Goal: Information Seeking & Learning: Check status

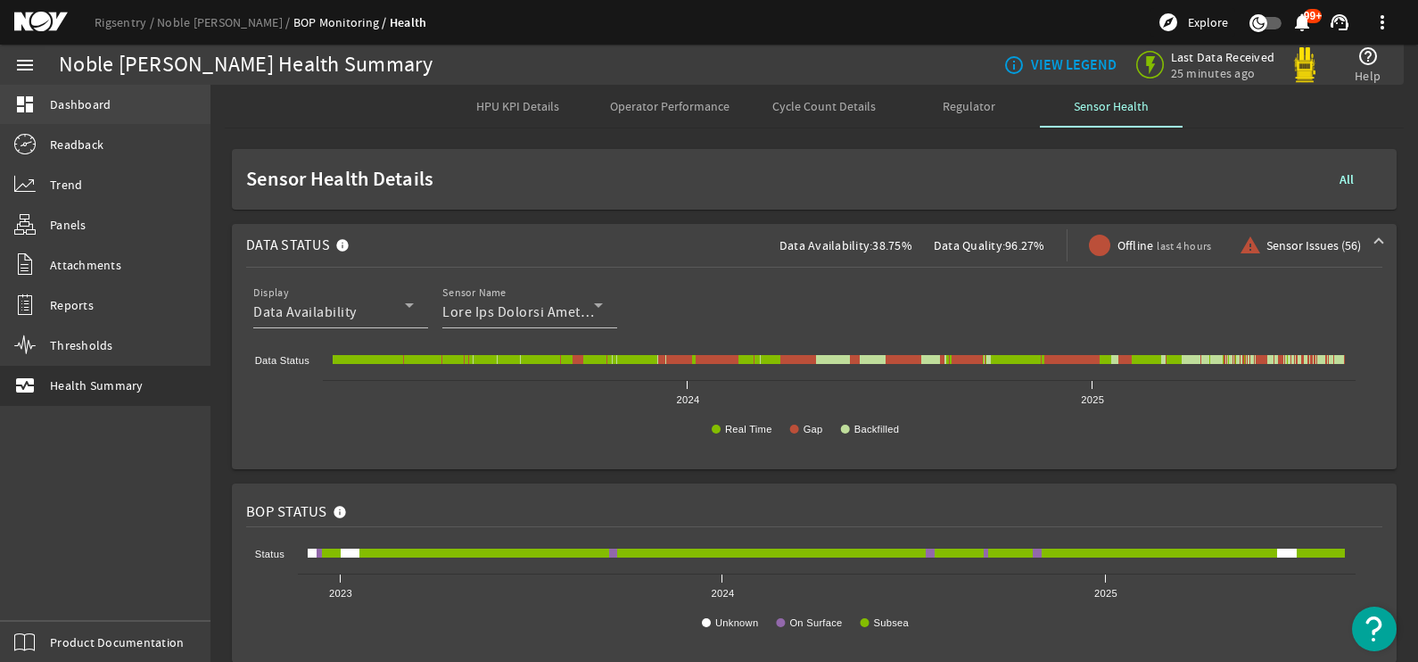
scroll to position [211, 0]
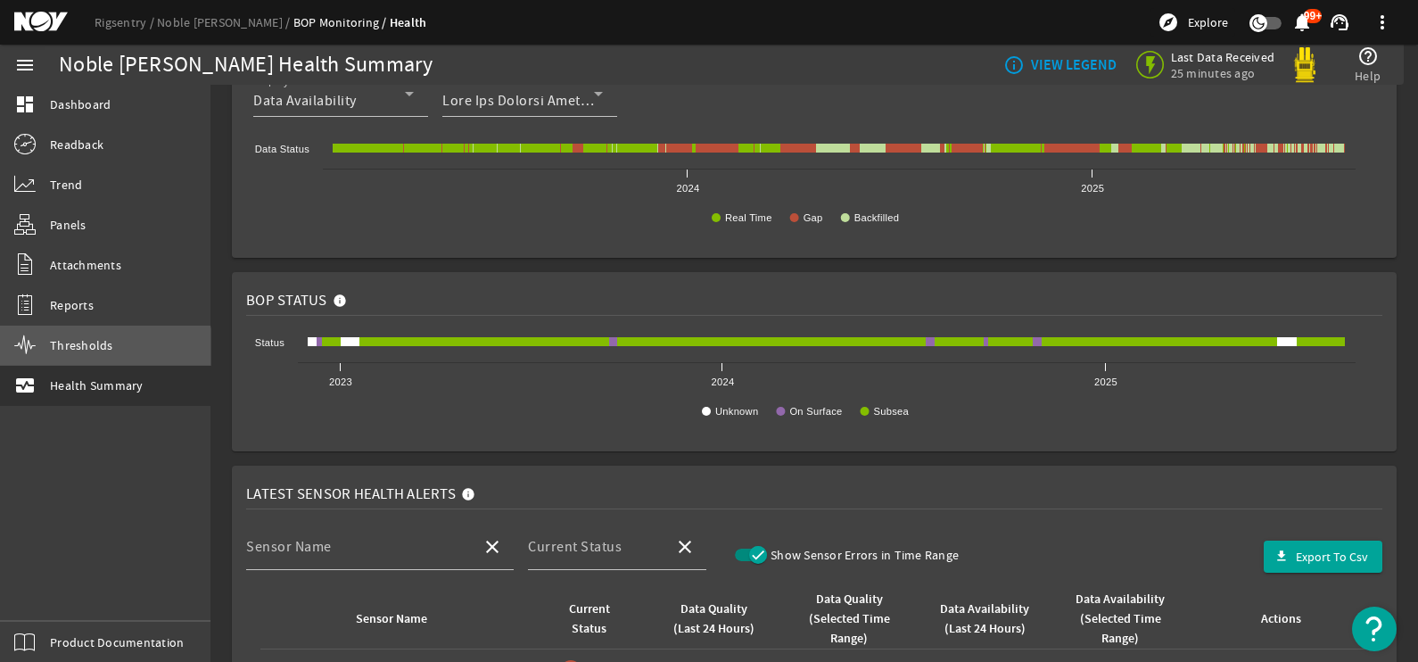
click at [92, 358] on link "Thresholds" at bounding box center [105, 345] width 211 height 39
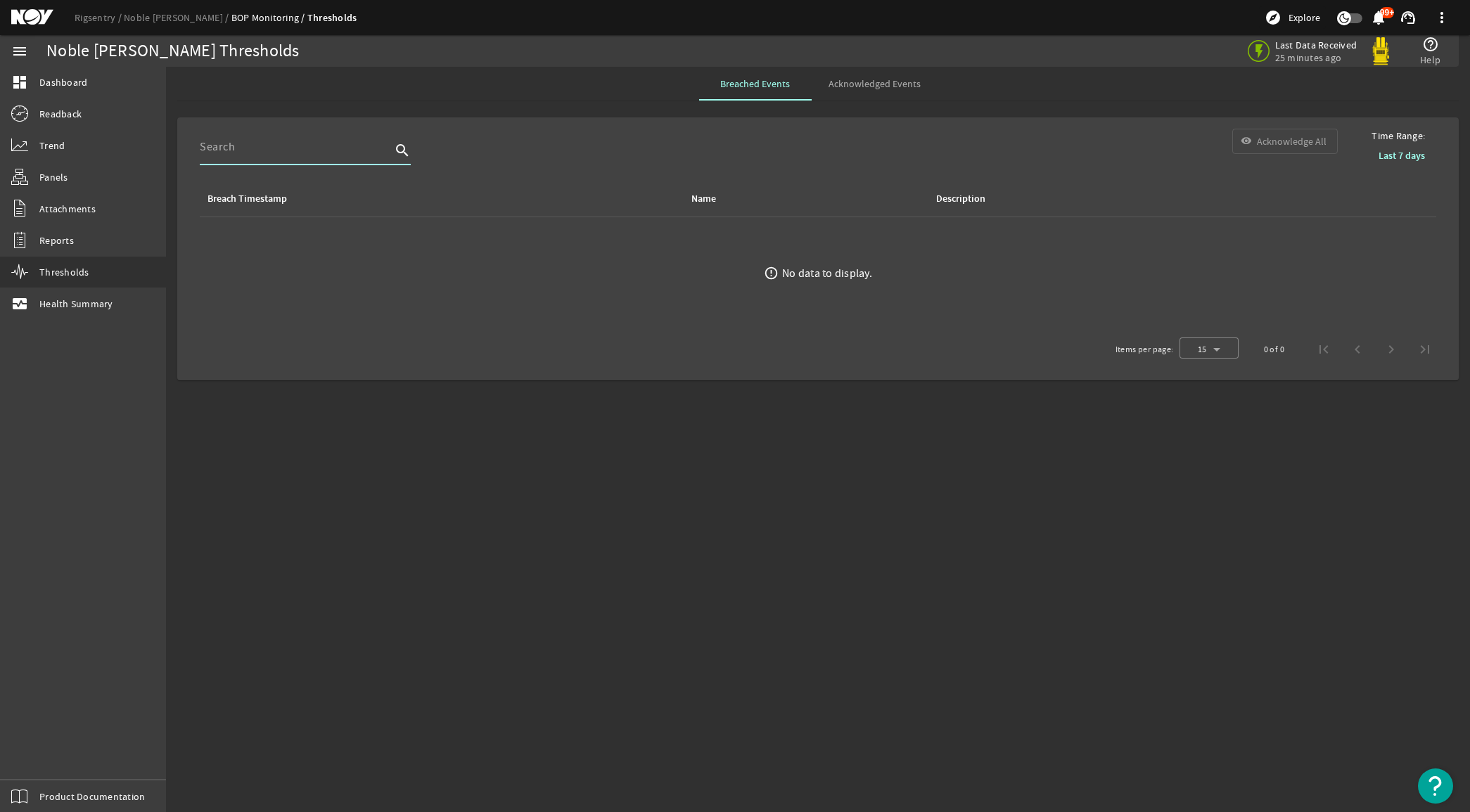
click at [335, 148] on input at bounding box center [295, 147] width 192 height 17
click at [536, 143] on div "search visibility Acknowledge All" at bounding box center [769, 155] width 1161 height 52
click at [850, 83] on span "Acknowledged Events" at bounding box center [875, 84] width 92 height 9
click at [760, 87] on span "Breached Events" at bounding box center [755, 84] width 69 height 9
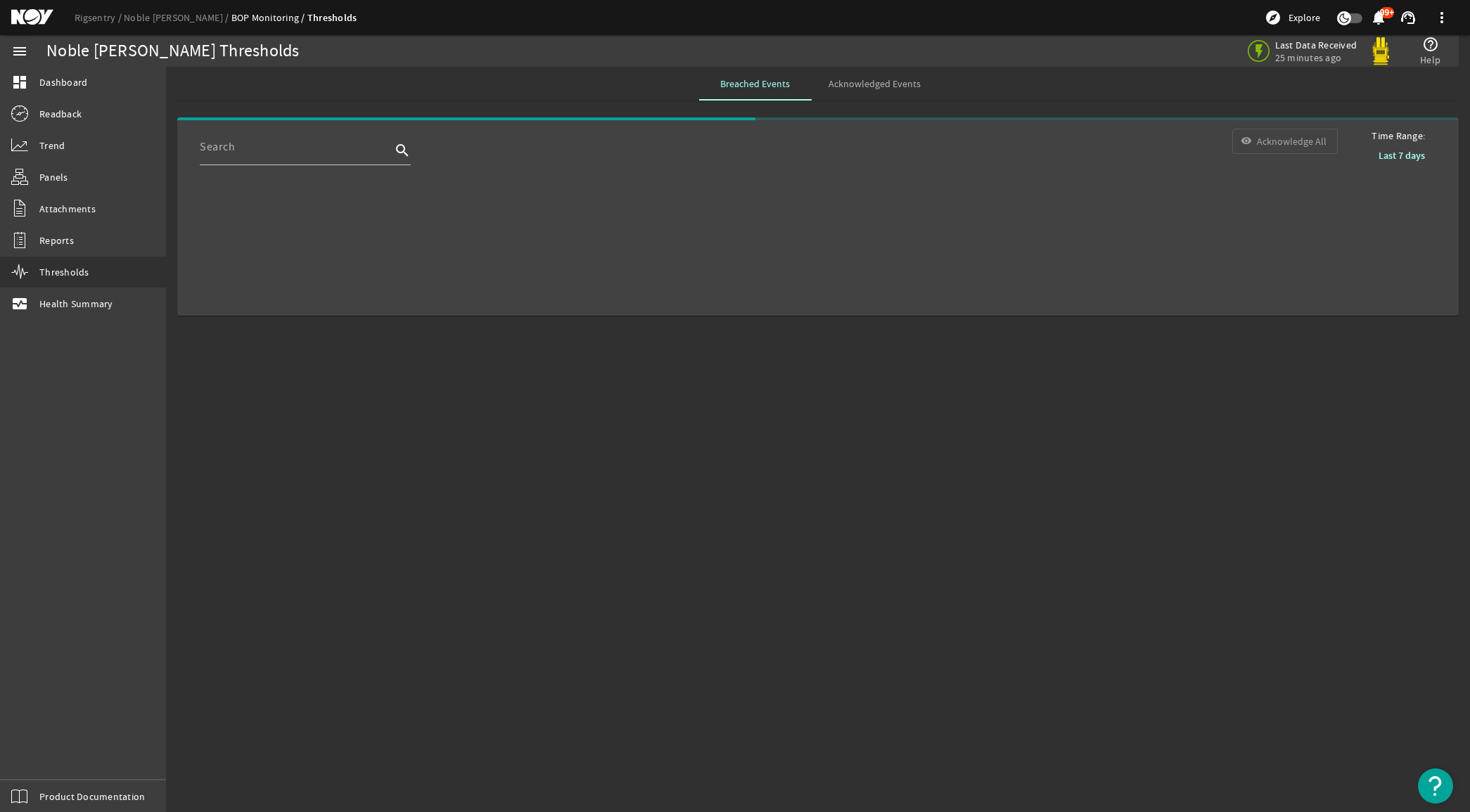
click at [340, 270] on mat-card "Time Range: Last 7 days search visibility Acknowledge All" at bounding box center [818, 217] width 1282 height 199
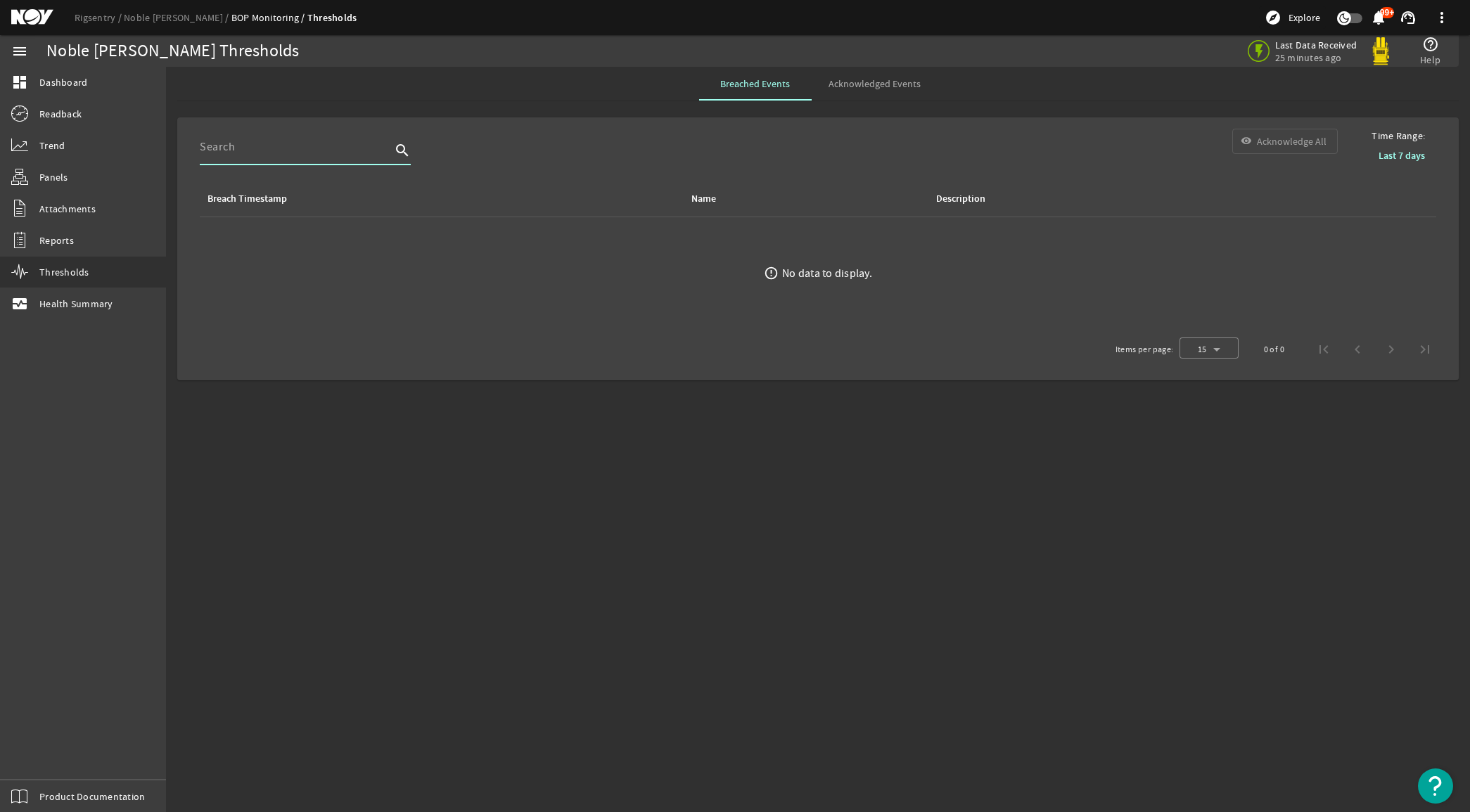
click at [315, 145] on input at bounding box center [295, 147] width 192 height 17
click at [321, 157] on div at bounding box center [295, 147] width 192 height 36
click at [261, 149] on input at bounding box center [295, 147] width 192 height 17
click at [321, 157] on div at bounding box center [295, 147] width 192 height 36
click at [350, 153] on input at bounding box center [295, 147] width 192 height 17
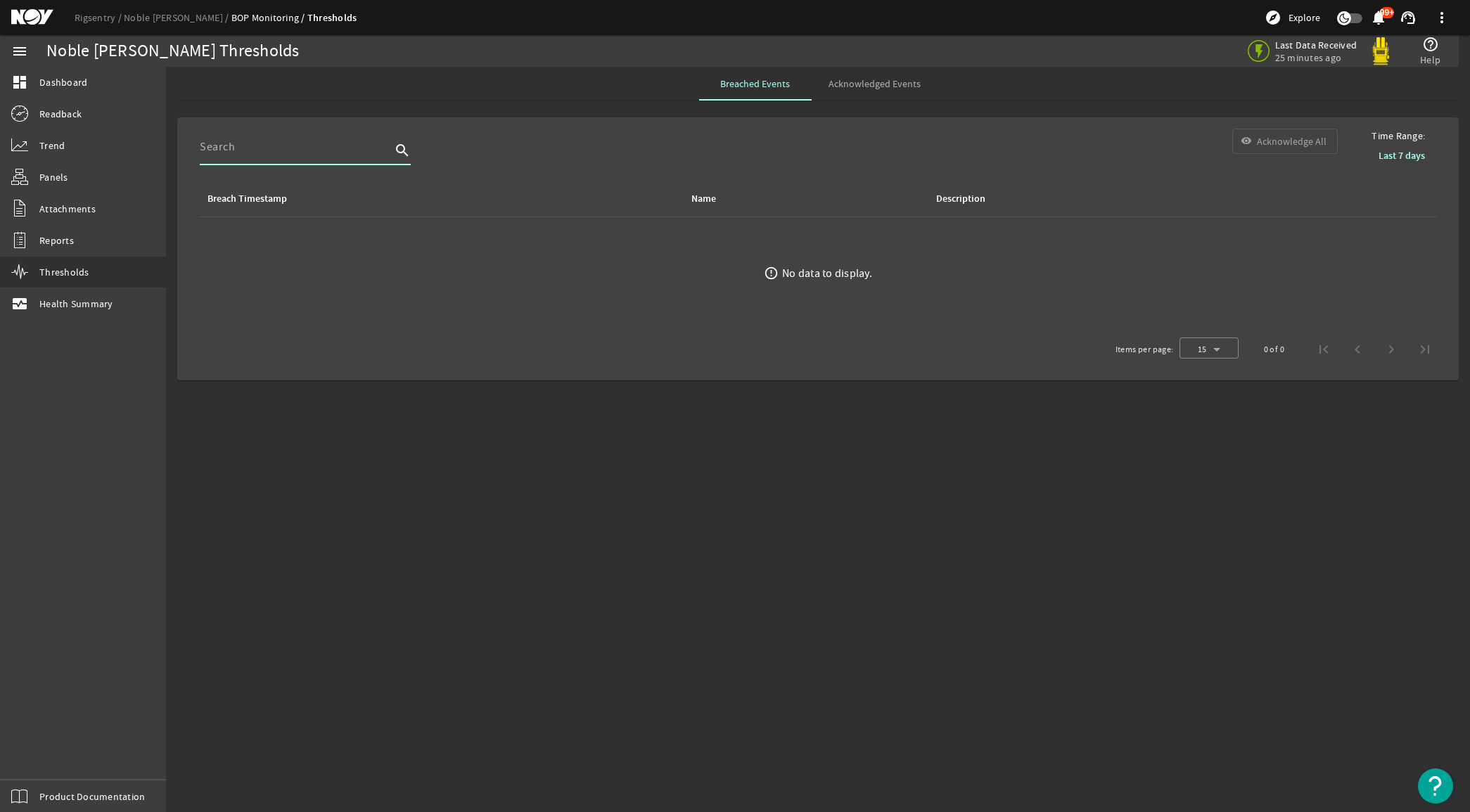
click at [849, 84] on span "Acknowledged Events" at bounding box center [875, 84] width 92 height 9
click at [753, 79] on span "Breached Events" at bounding box center [755, 84] width 69 height 9
click at [151, 13] on link "Noble [PERSON_NAME]" at bounding box center [177, 17] width 107 height 13
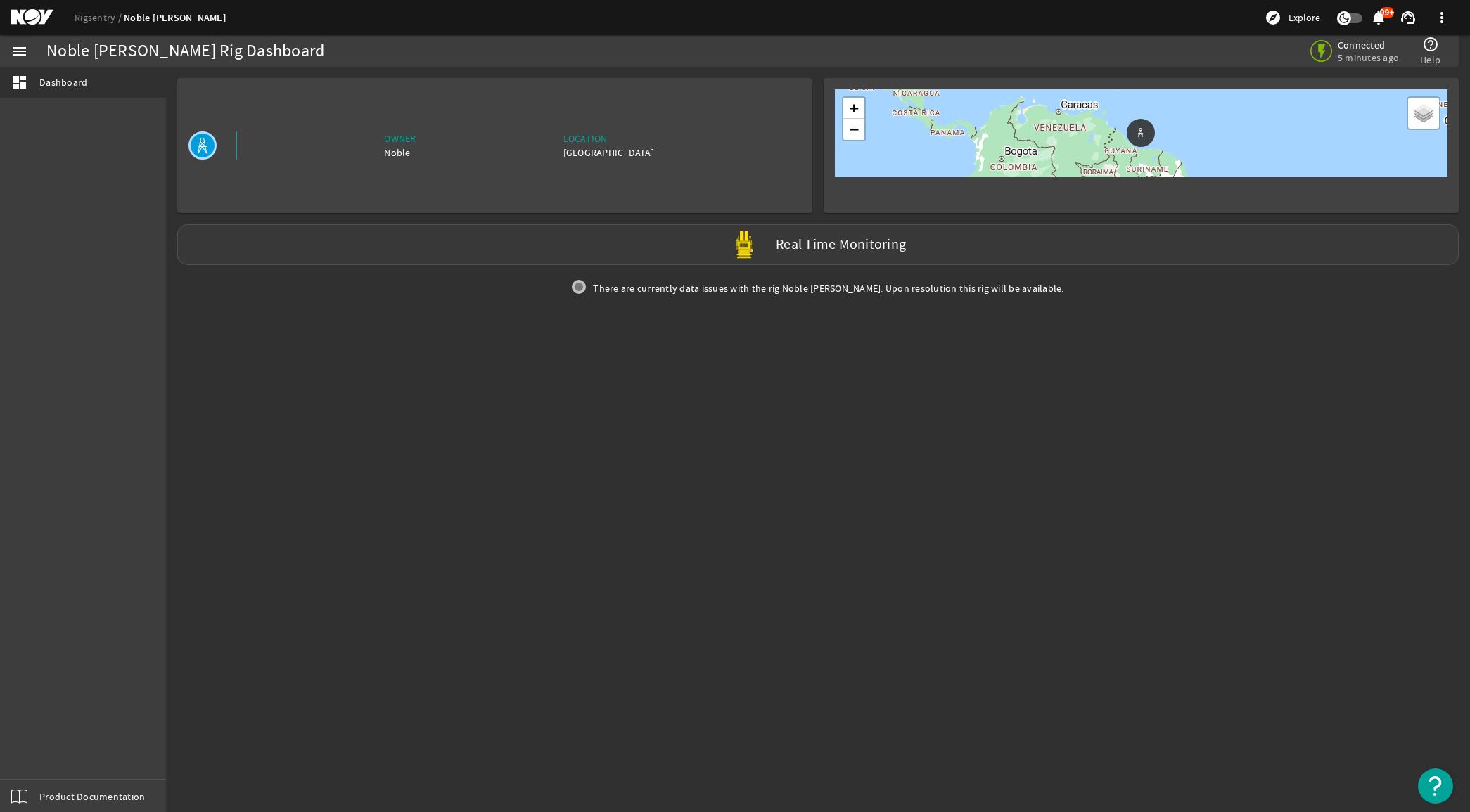
click at [757, 257] on img at bounding box center [744, 245] width 28 height 28
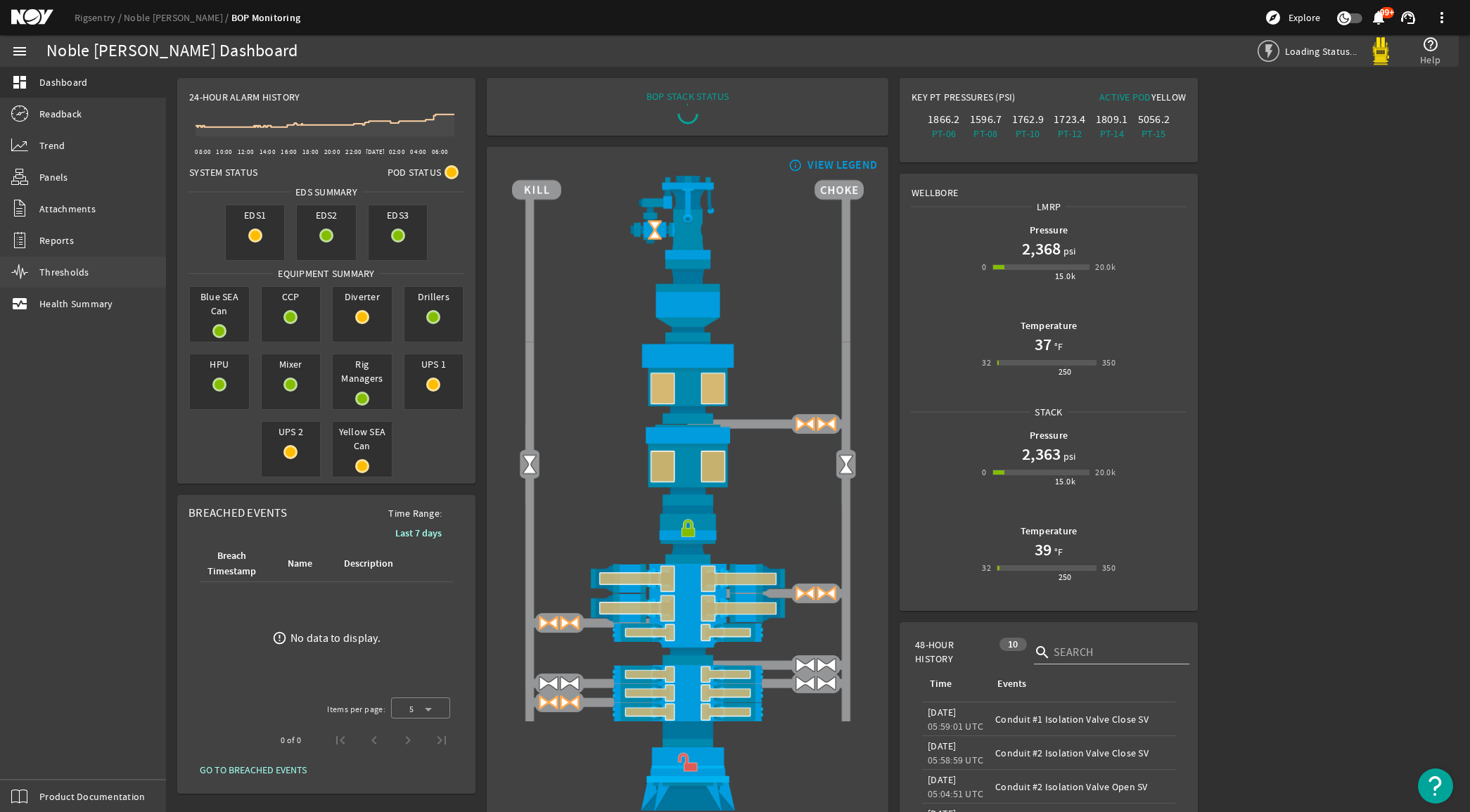
click at [57, 264] on link "Thresholds" at bounding box center [83, 272] width 166 height 31
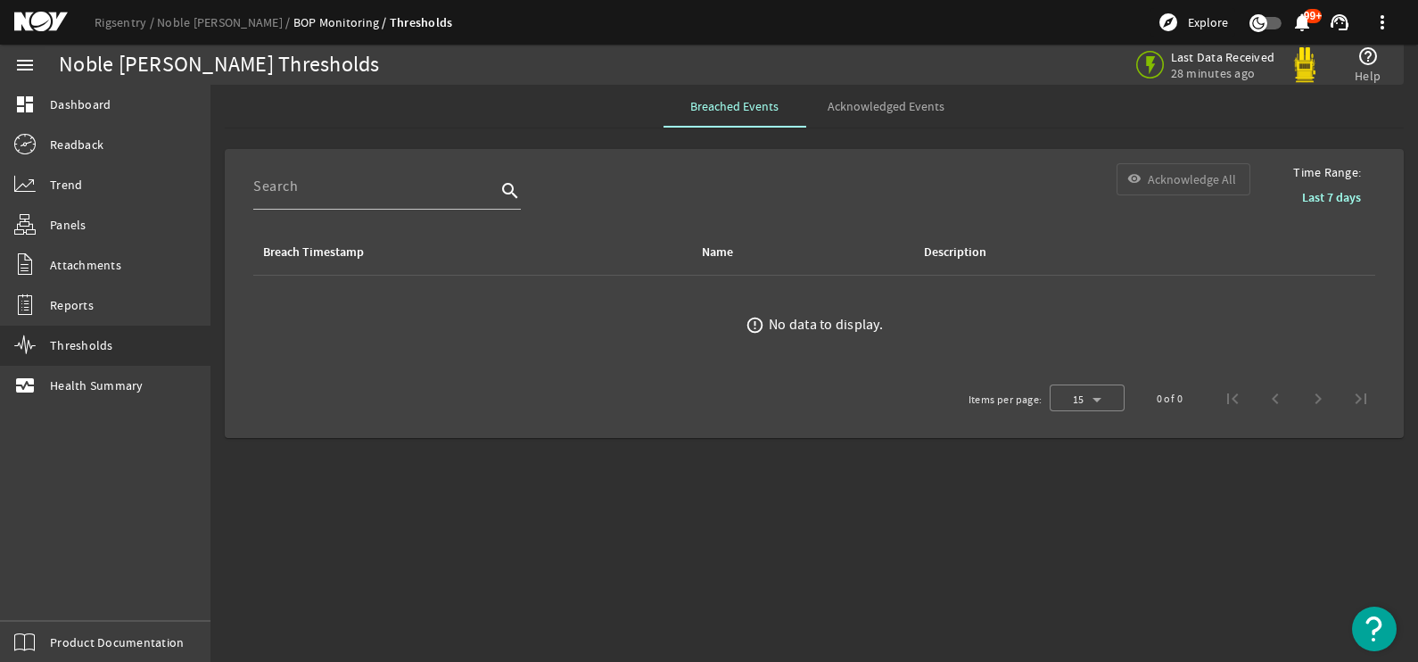
click at [440, 459] on mat-sidenav-content "Noble [PERSON_NAME] Thresholds Last Data Received 28 minutes ago help_outline H…" at bounding box center [815, 373] width 1208 height 577
drag, startPoint x: 120, startPoint y: 393, endPoint x: 147, endPoint y: 393, distance: 27.7
click at [120, 393] on span "Health Summary" at bounding box center [97, 385] width 94 height 18
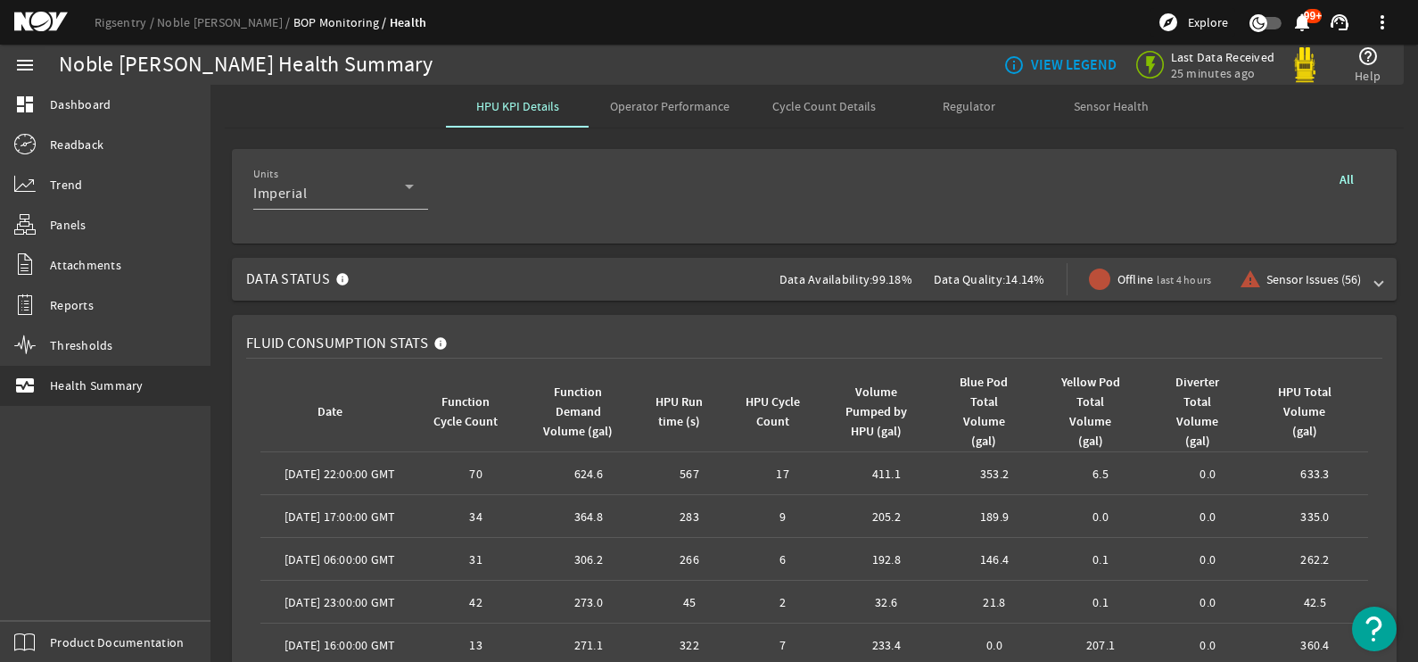
drag, startPoint x: 985, startPoint y: 193, endPoint x: 1091, endPoint y: 127, distance: 125.0
click at [985, 193] on div "Units Imperial All" at bounding box center [814, 196] width 1122 height 66
click at [1106, 112] on span "Sensor Health" at bounding box center [1111, 106] width 75 height 12
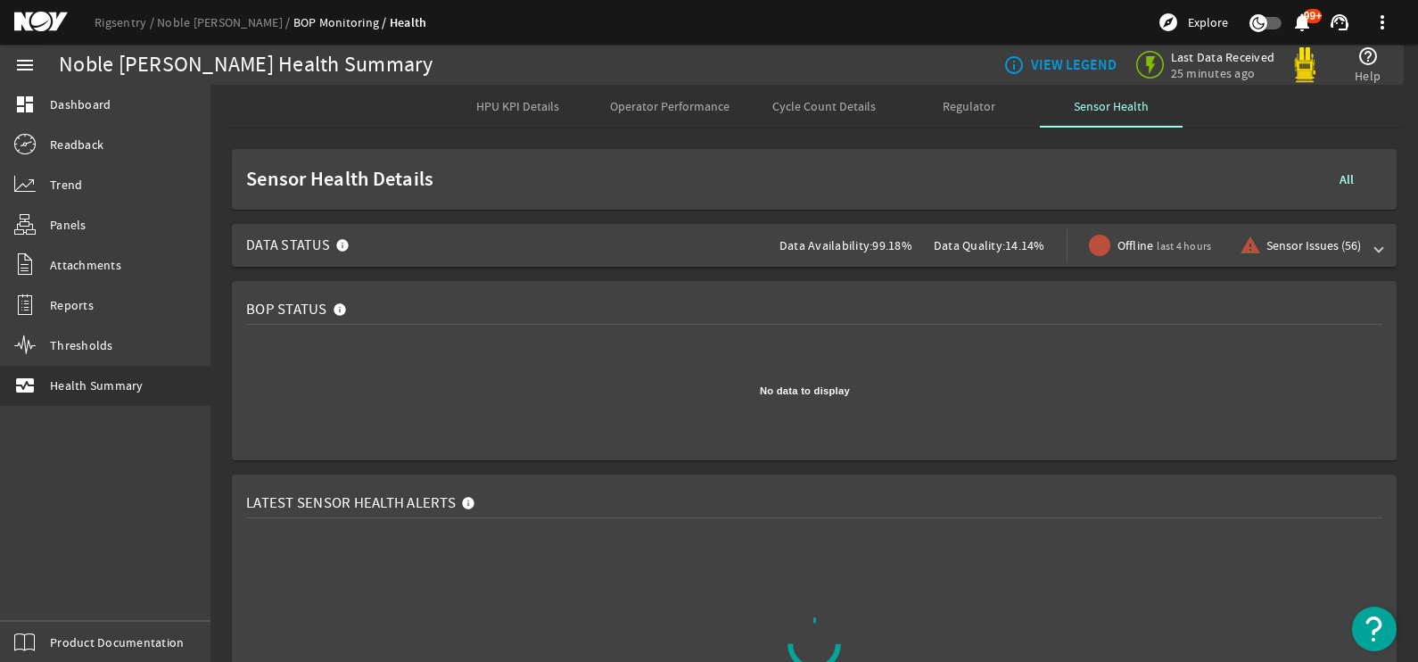
click at [226, 350] on rigsentry-mat-card "BOP Status Created with Highcharts 11.1.0 No data to display" at bounding box center [815, 371] width 1208 height 194
